Goal: Transaction & Acquisition: Obtain resource

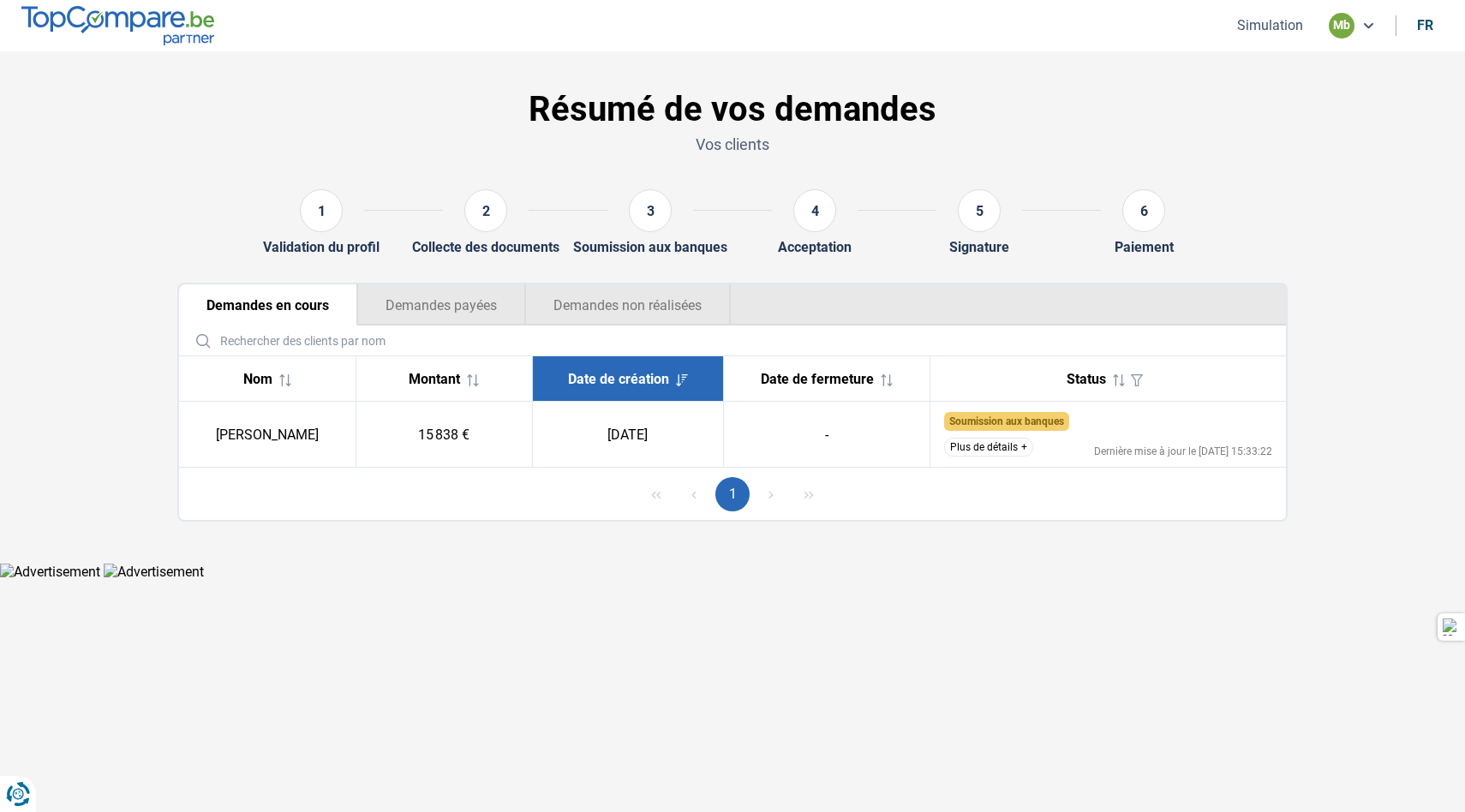
click at [1371, 23] on icon at bounding box center [1368, 26] width 14 height 14
click at [1280, 17] on button "Simulation" at bounding box center [1269, 25] width 76 height 18
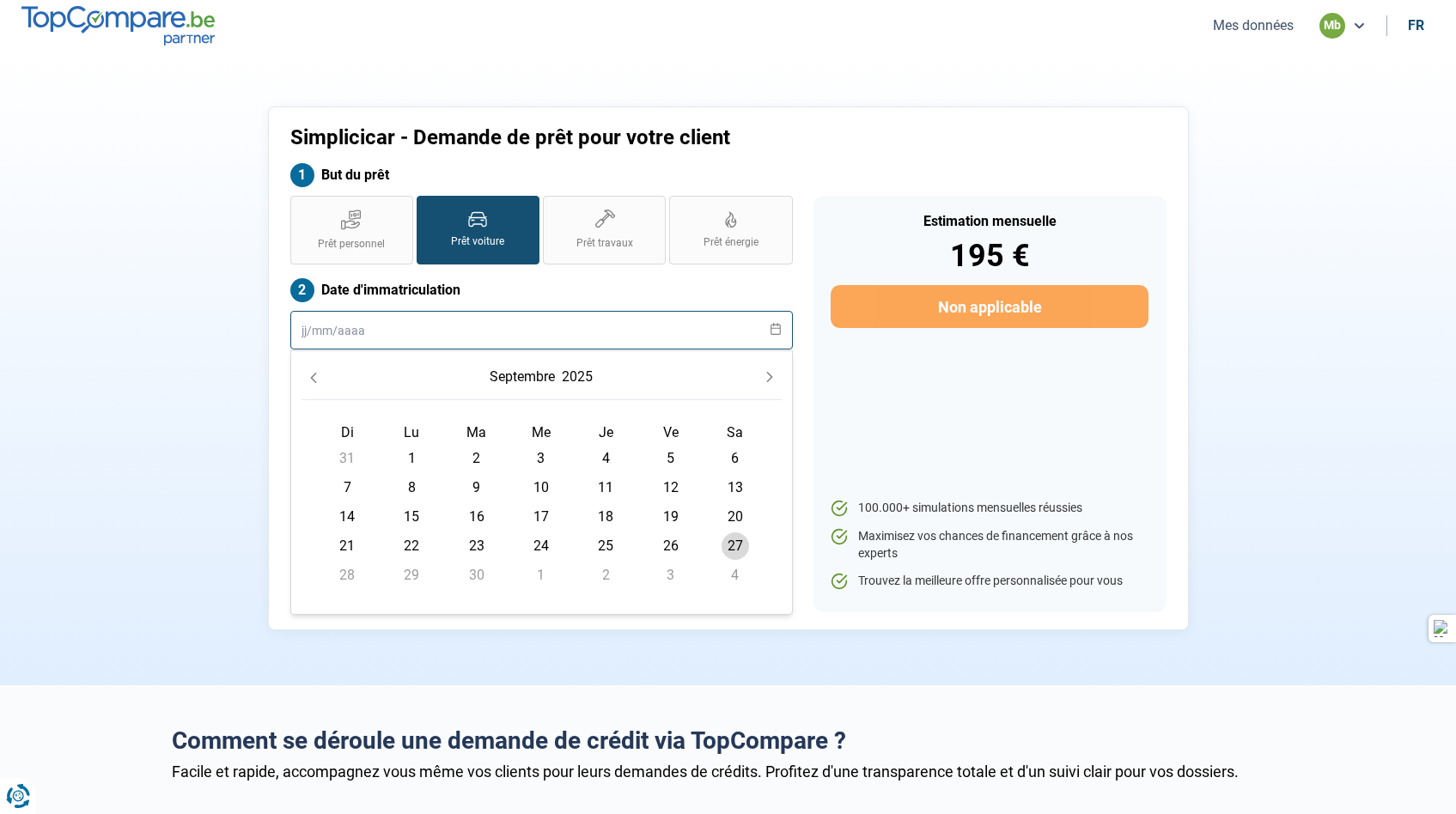
click at [468, 340] on input "text" at bounding box center [542, 330] width 503 height 39
click at [431, 461] on td "1" at bounding box center [412, 458] width 65 height 29
click at [411, 457] on span "1" at bounding box center [411, 458] width 27 height 27
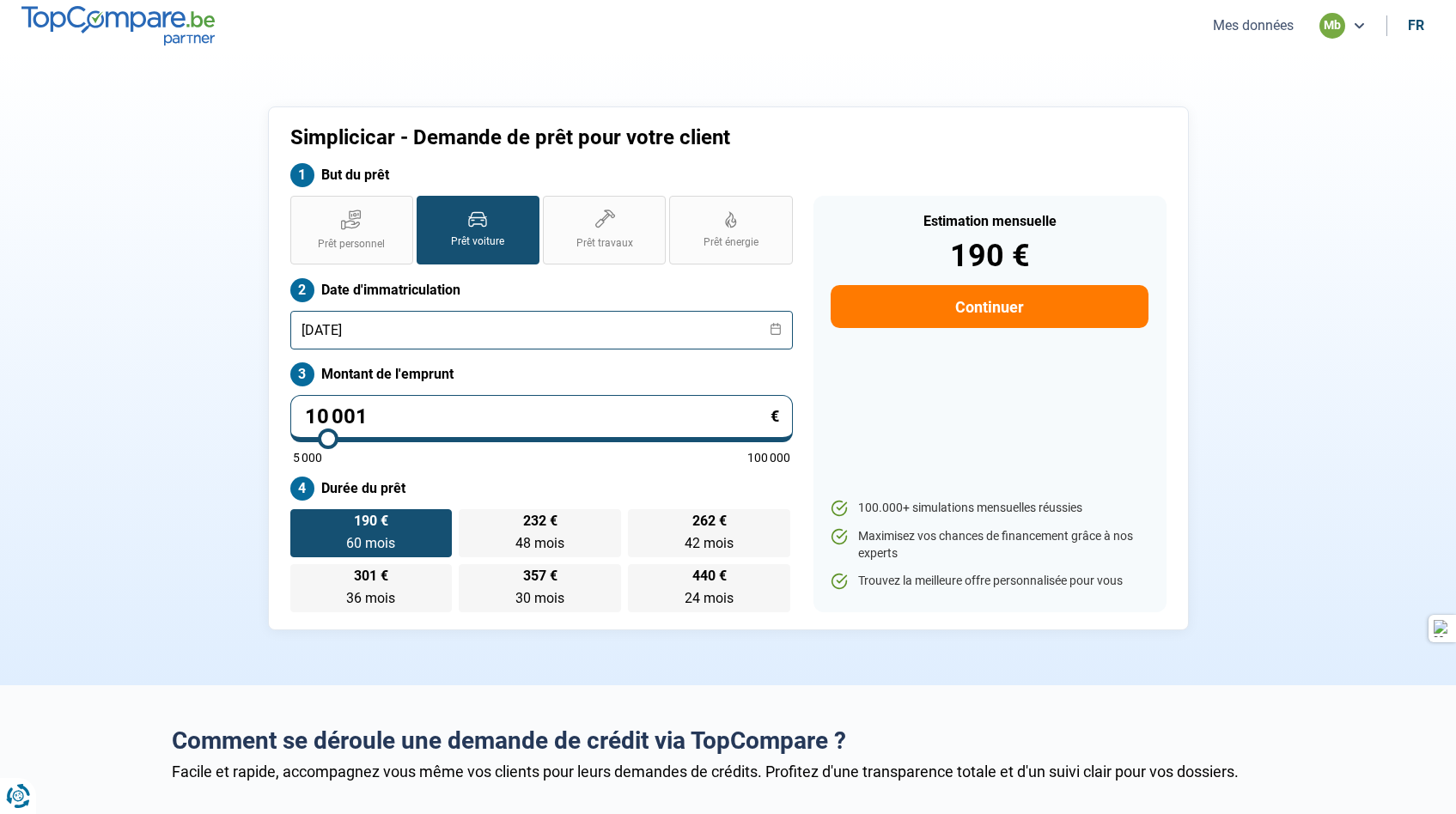
click at [338, 332] on input "[DATE]" at bounding box center [542, 330] width 503 height 39
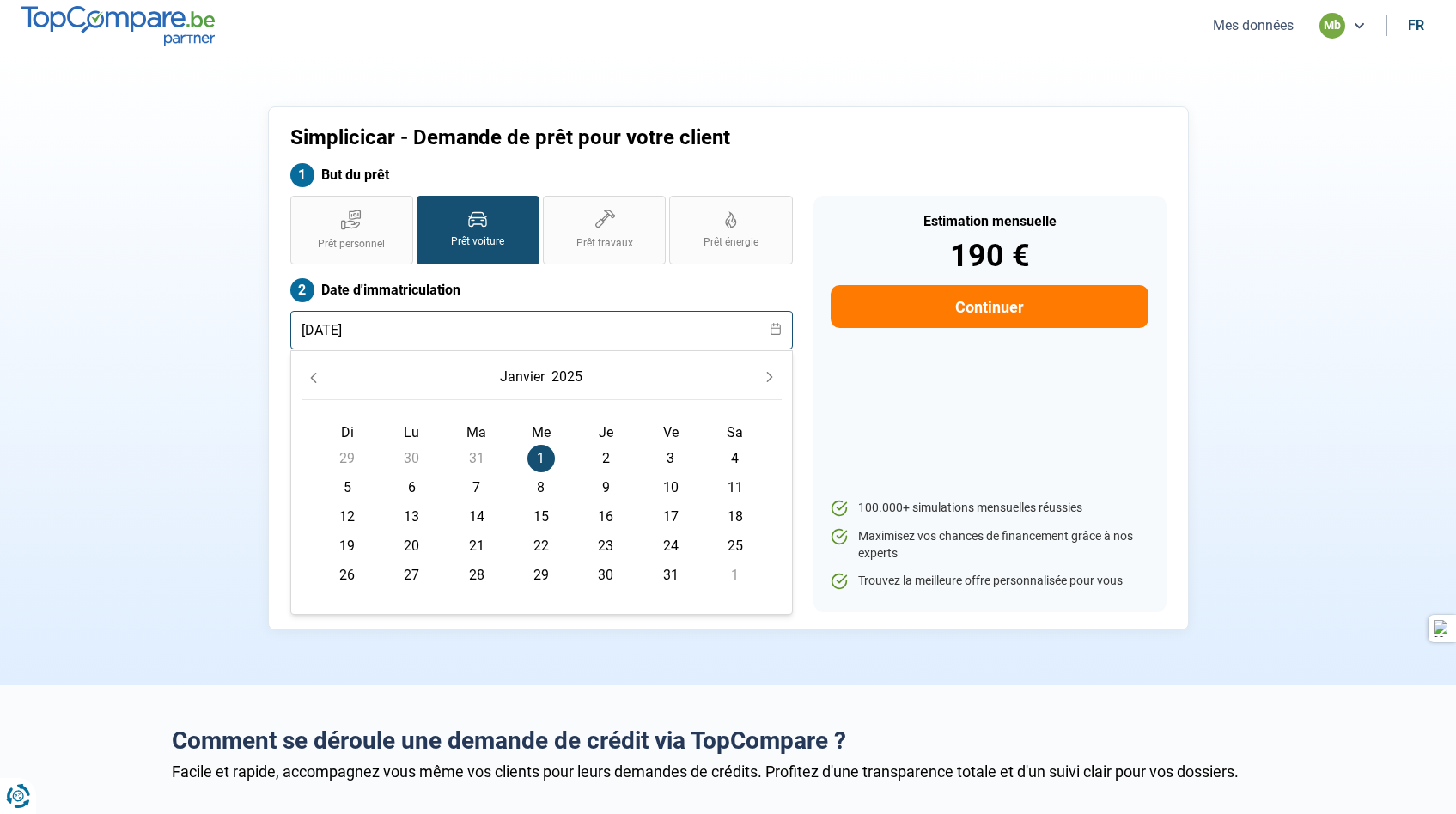
click at [388, 333] on input "[DATE]" at bounding box center [542, 330] width 503 height 39
type input "[DATE]"
click at [206, 405] on div "Simplicicar - Demande de prêt pour votre client But du prêt Prêt personnel Prêt…" at bounding box center [728, 368] width 1134 height 524
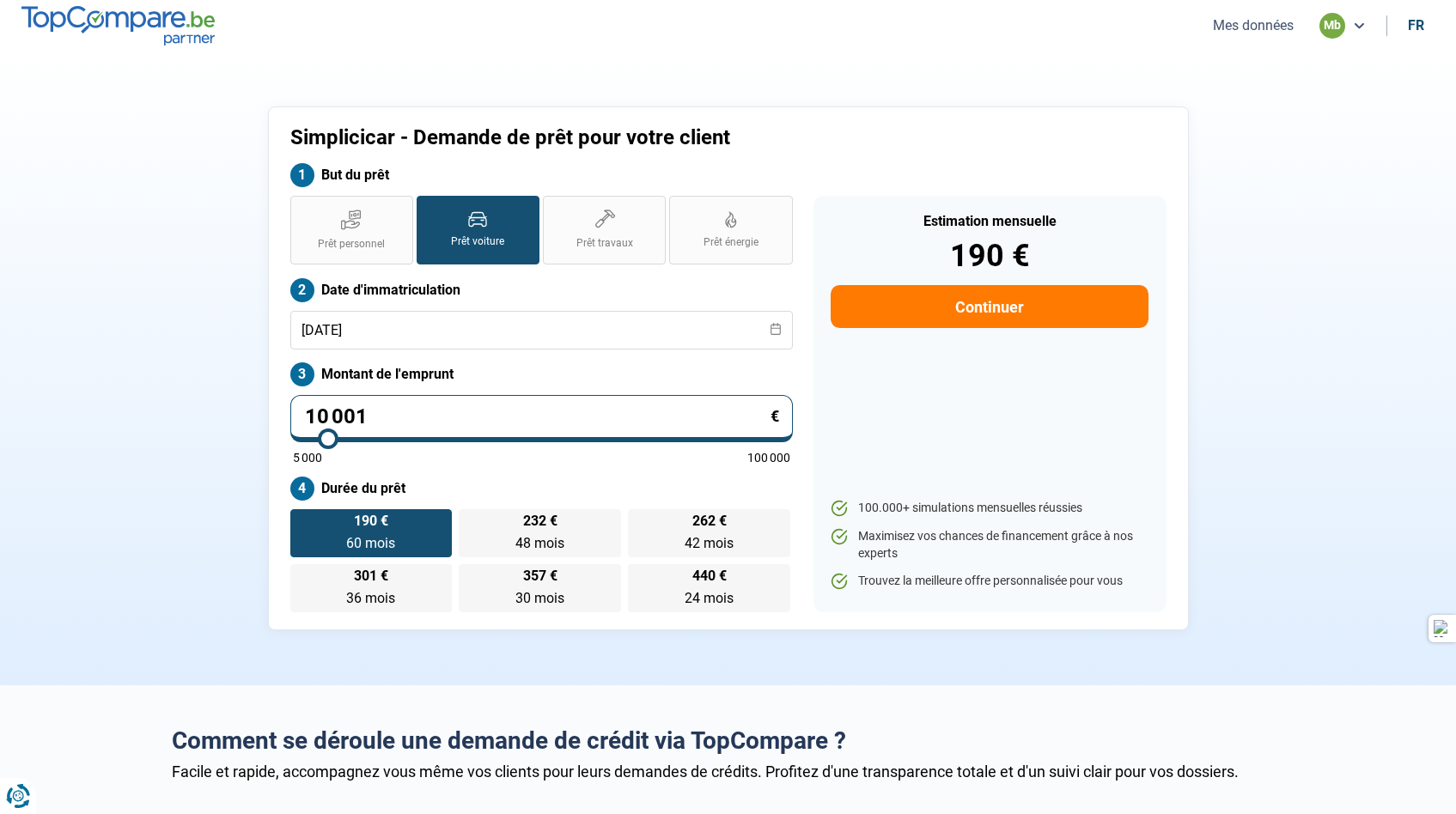
click at [440, 411] on input "10 001" at bounding box center [542, 418] width 503 height 47
type input "1 000"
type input "5000"
type input "100"
type input "5000"
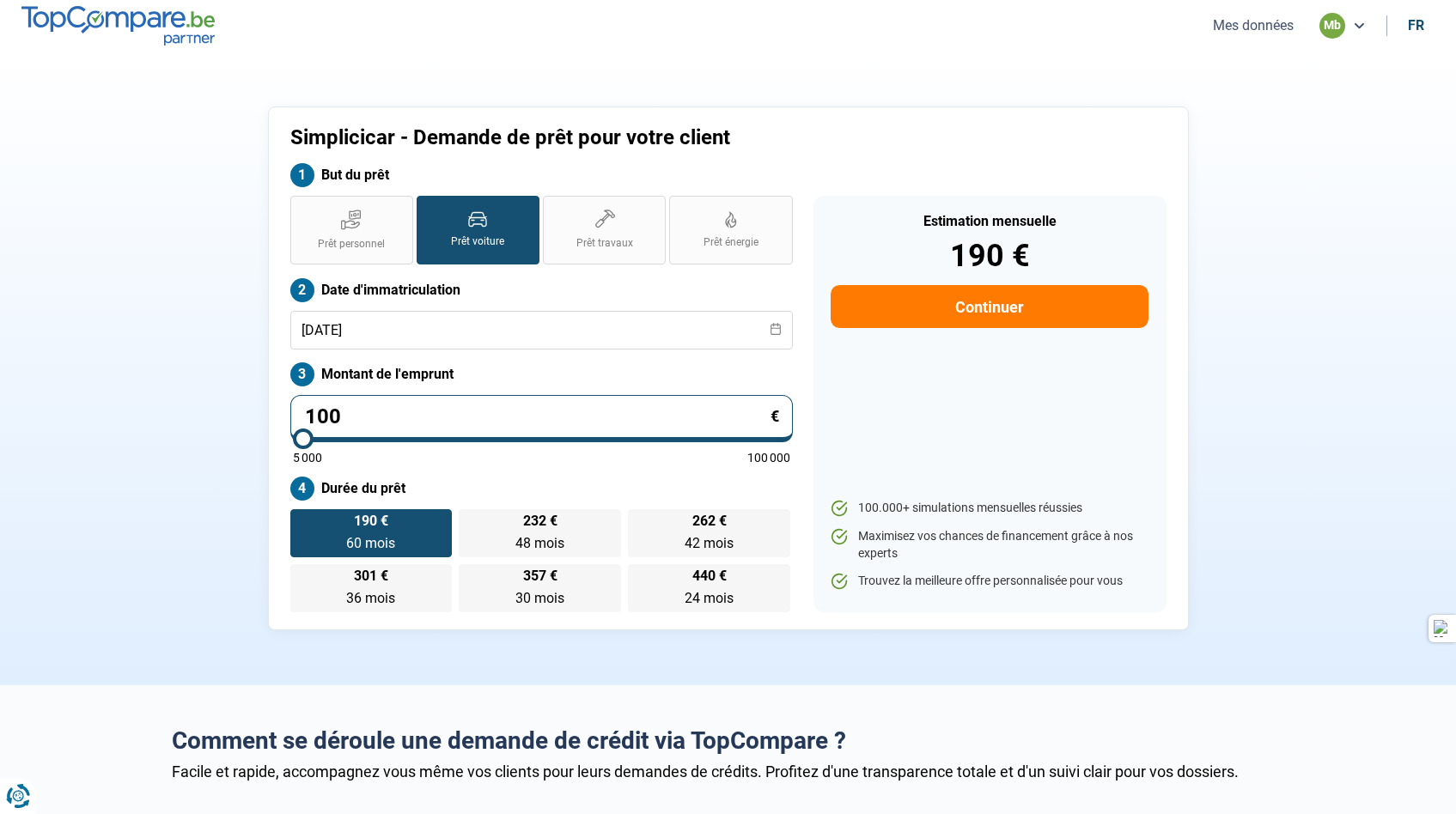
type input "10"
type input "5000"
type input "1"
type input "5000"
type input "0"
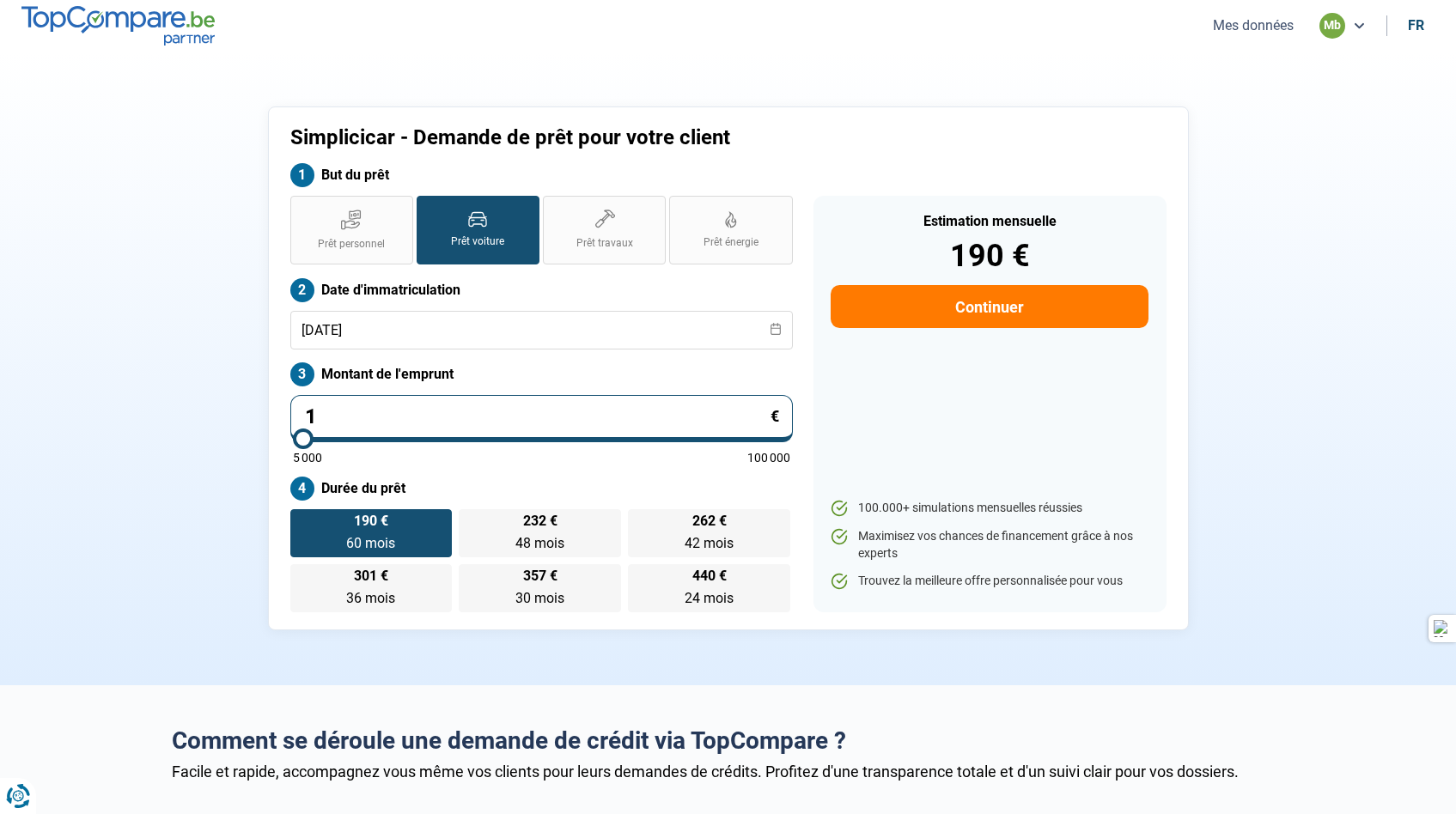
type input "5000"
type input "1"
type input "5000"
type input "15"
type input "5000"
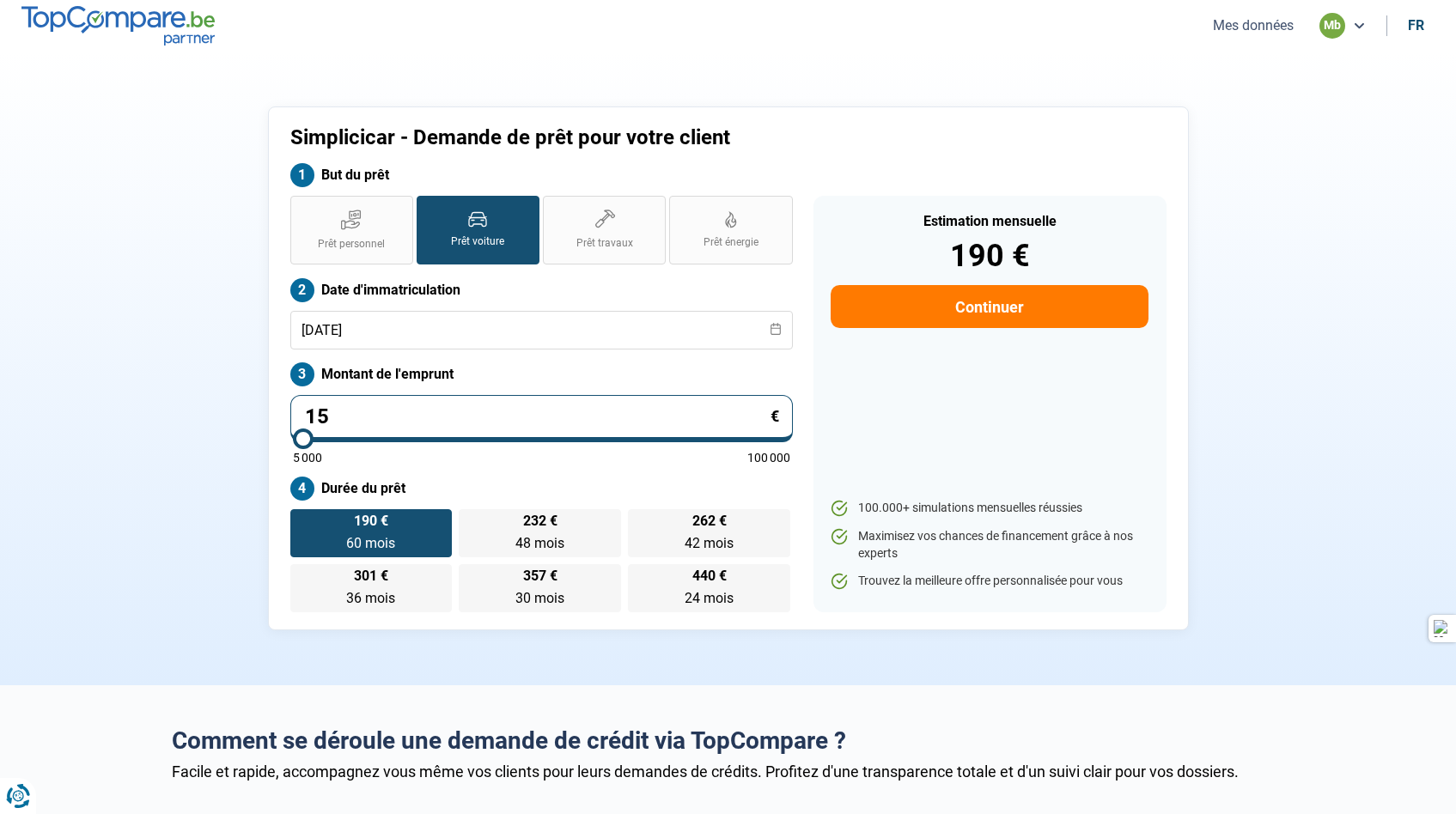
type input "159"
type input "5000"
type input "1 590"
type input "5000"
type input "15 900"
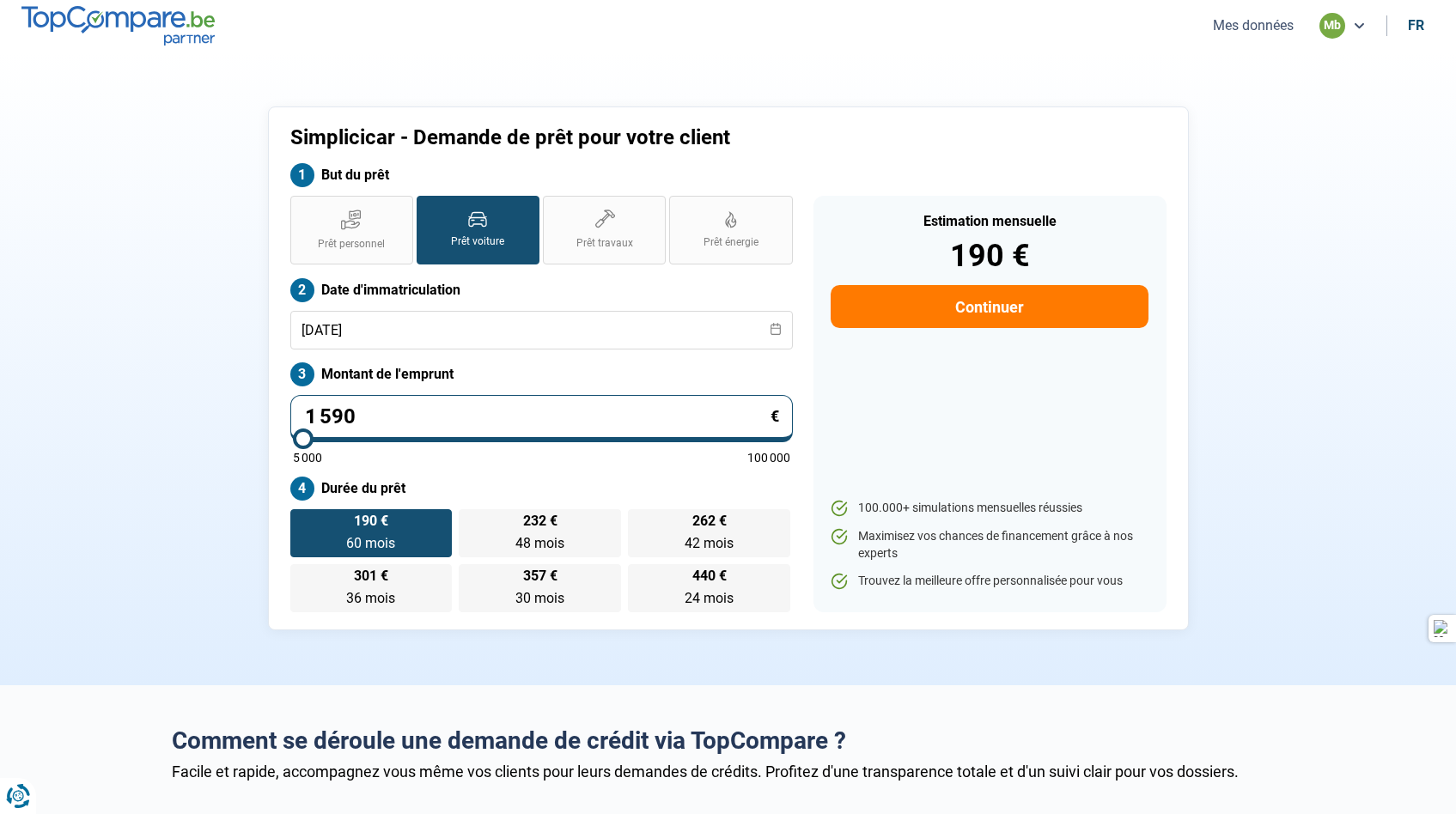
type input "16000"
type input "15 900"
type input "16000"
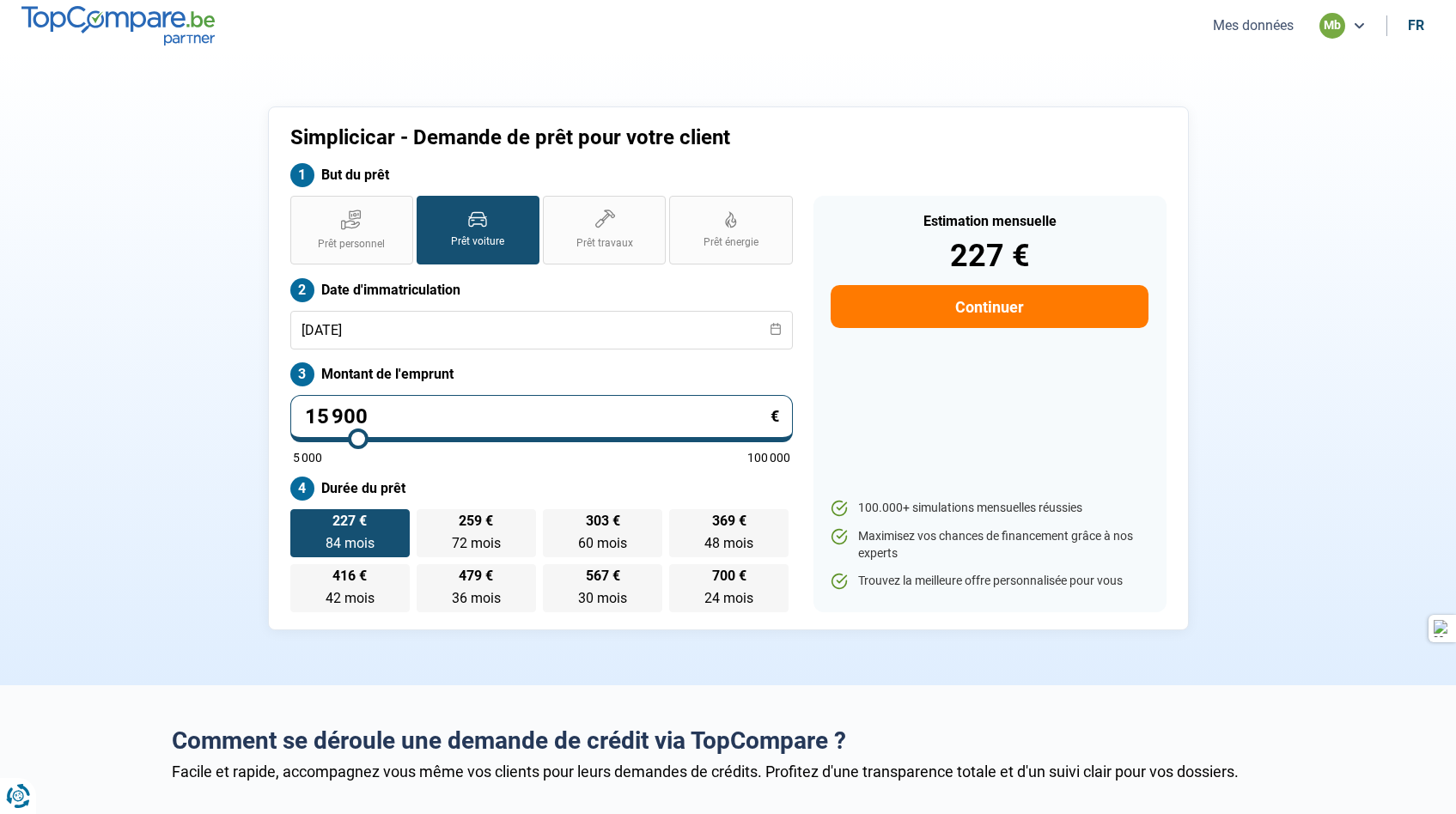
click at [592, 360] on div "Prêt personnel Prêt voiture Prêt travaux Prêt énergie Prêt voiture Date d'immat…" at bounding box center [542, 404] width 524 height 417
click at [617, 540] on span "60 mois" at bounding box center [602, 543] width 49 height 17
click at [554, 521] on input "303 € 60 mois 60 mois" at bounding box center [548, 515] width 11 height 11
radio input "true"
